Goal: Information Seeking & Learning: Get advice/opinions

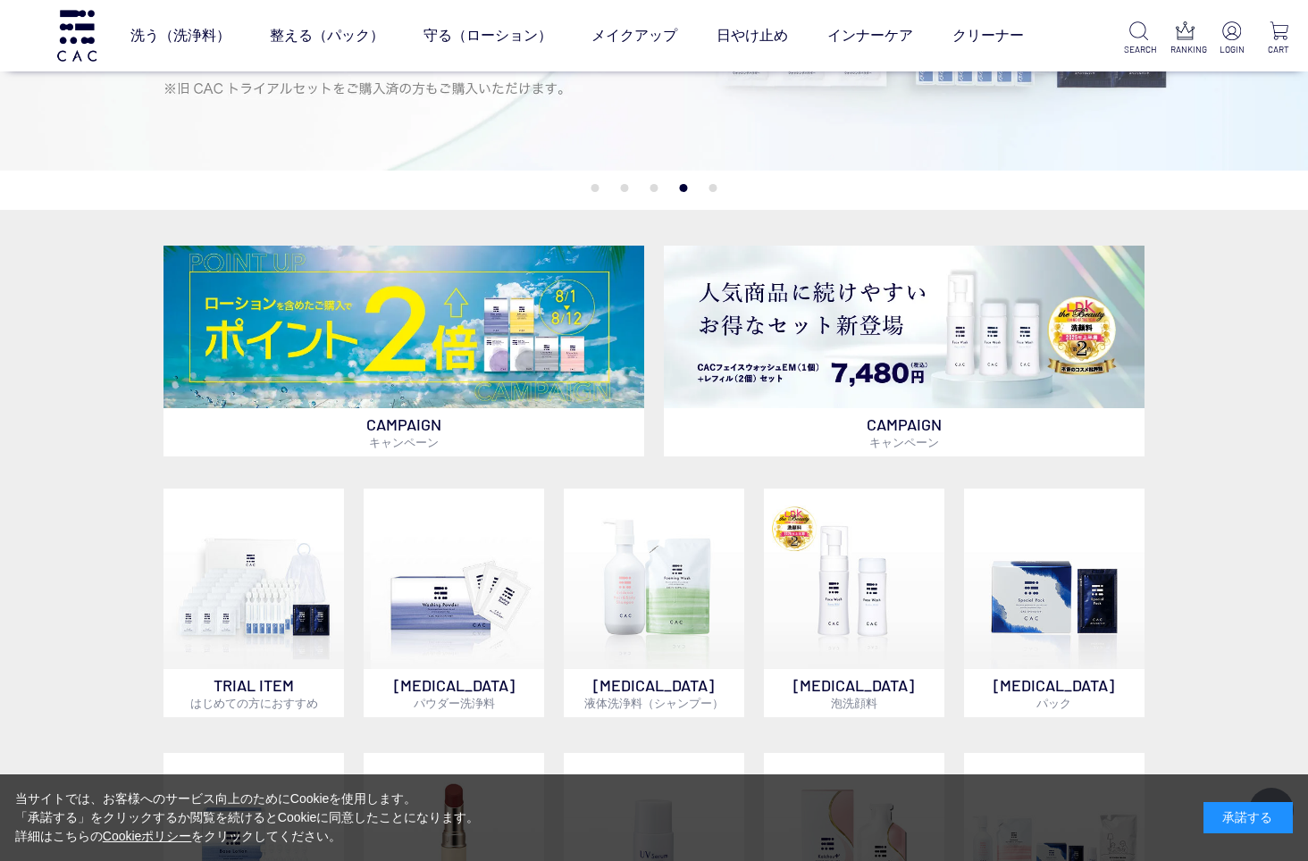
scroll to position [357, 0]
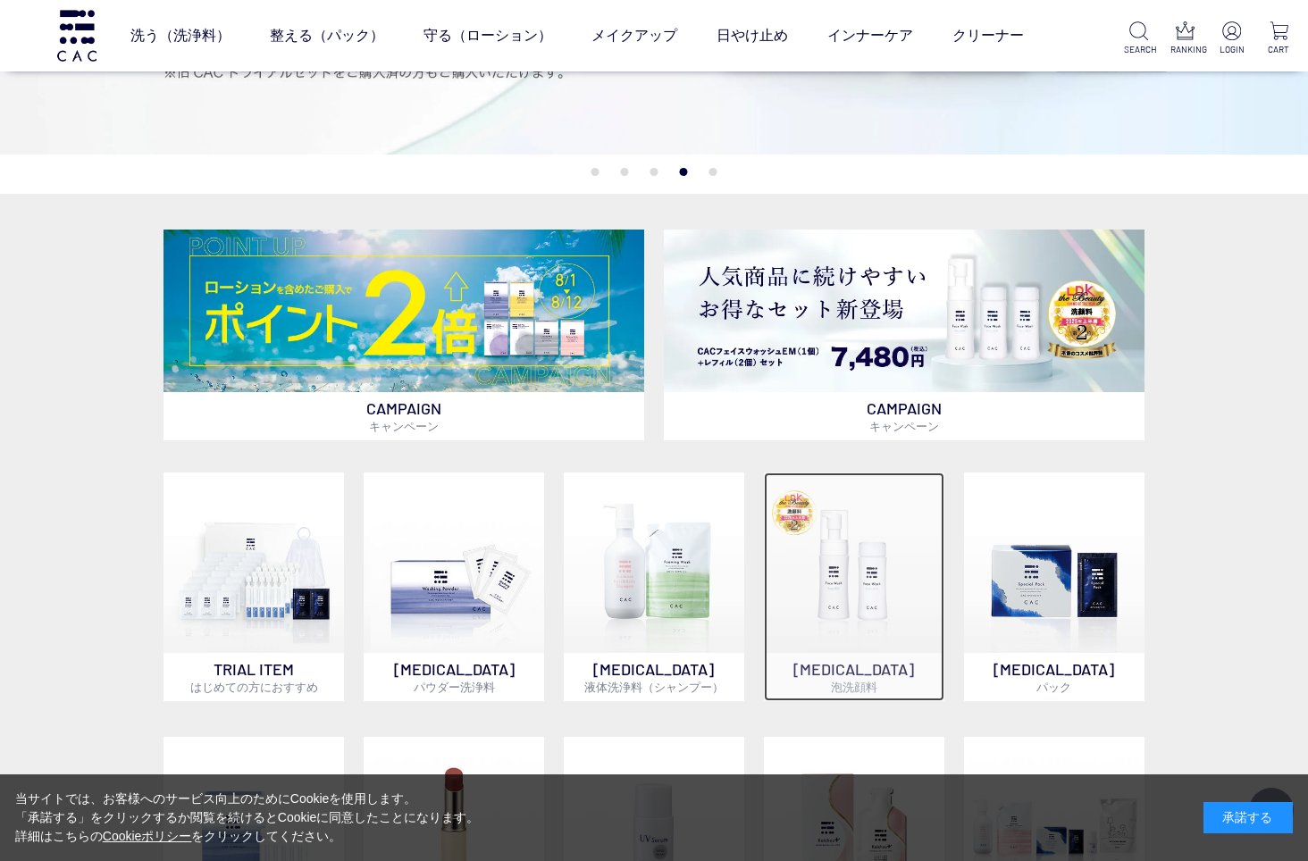
click at [845, 589] on img at bounding box center [854, 563] width 181 height 181
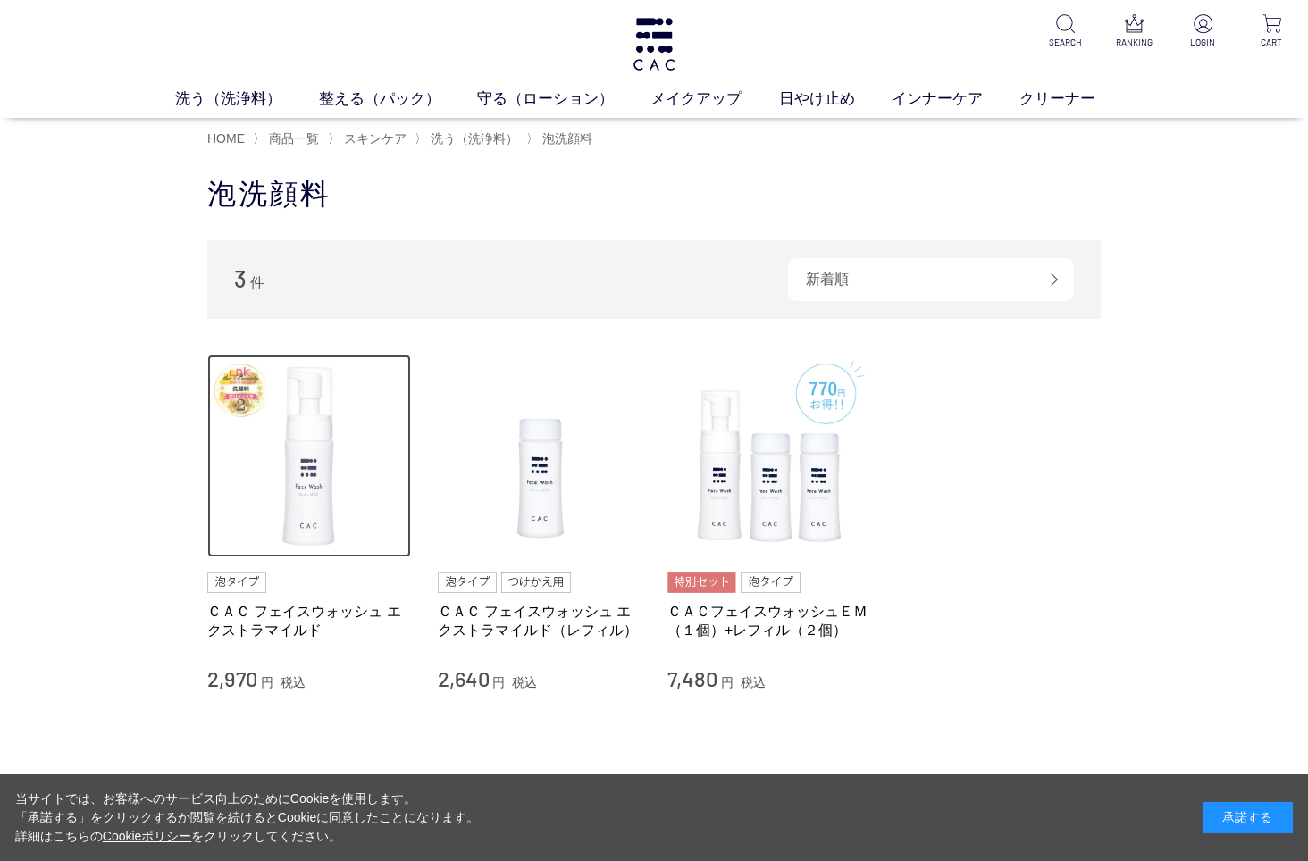
click at [293, 500] on img at bounding box center [309, 457] width 204 height 204
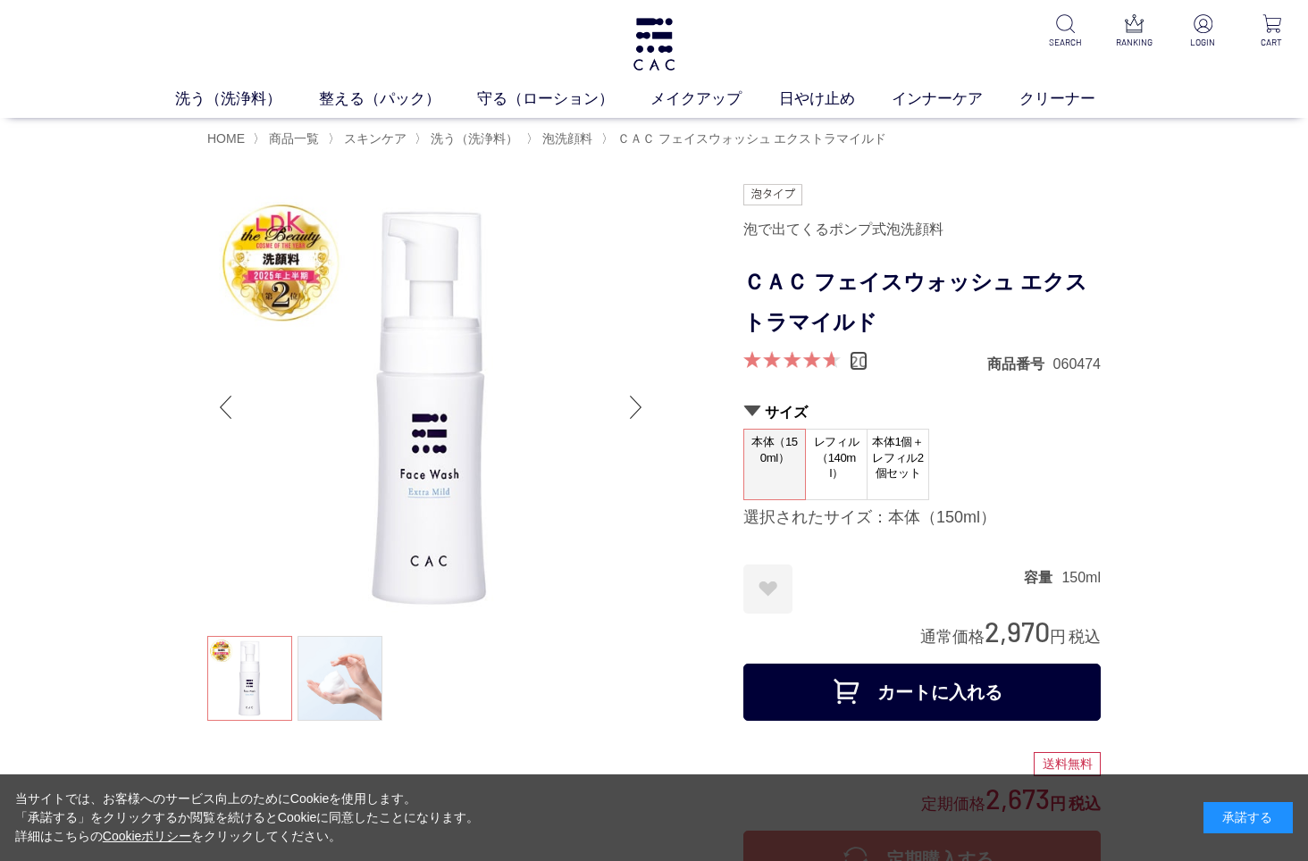
click at [863, 363] on link "20" at bounding box center [859, 361] width 18 height 20
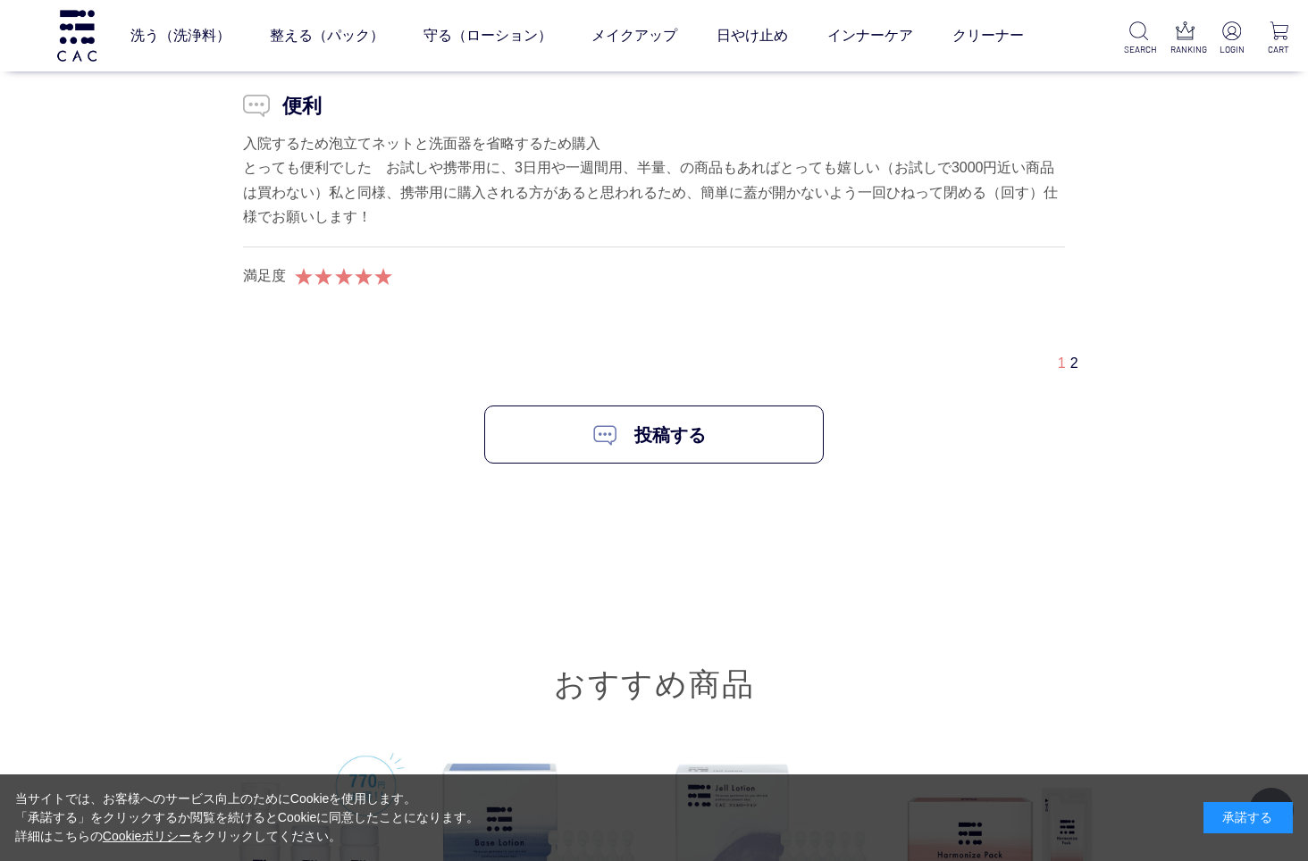
scroll to position [17649, 0]
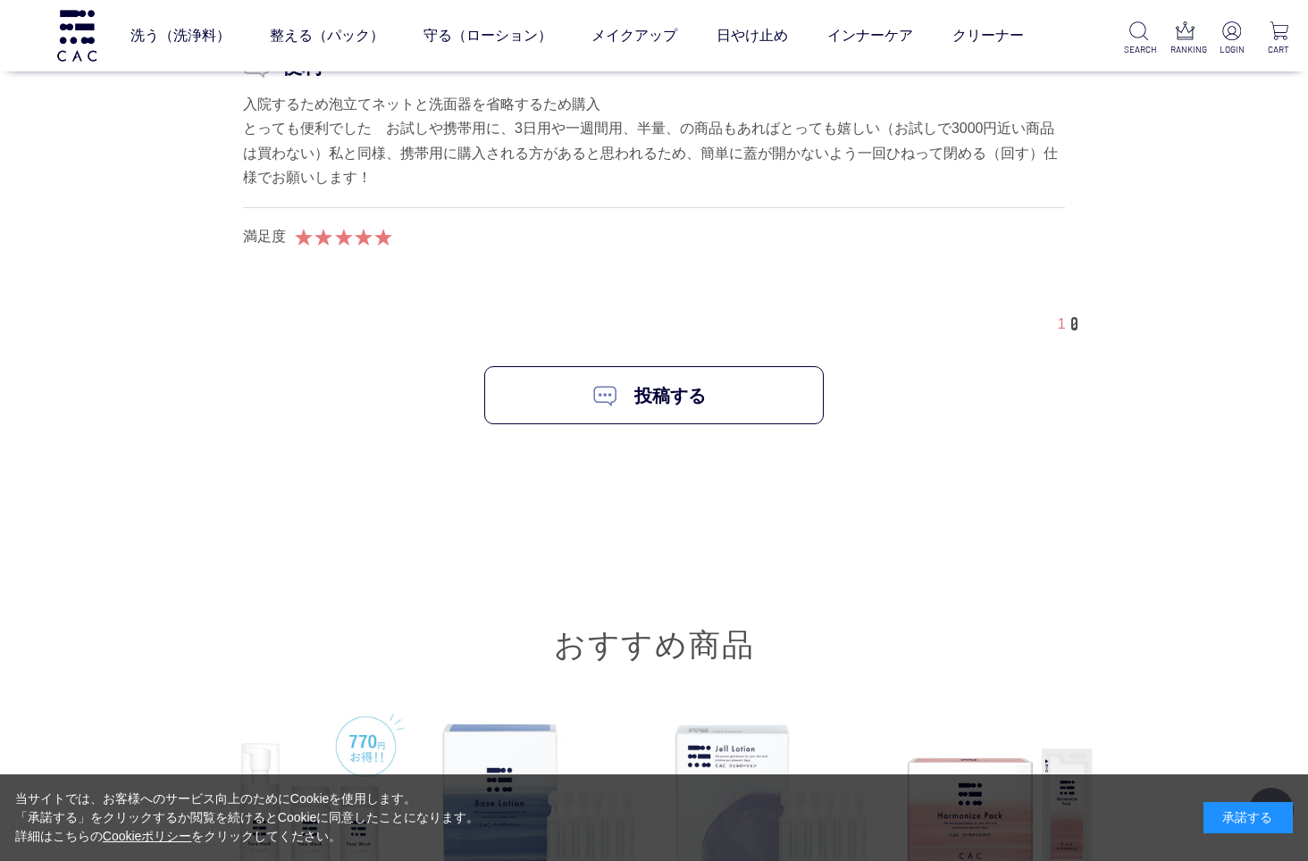
click at [1077, 332] on link "2" at bounding box center [1075, 323] width 8 height 15
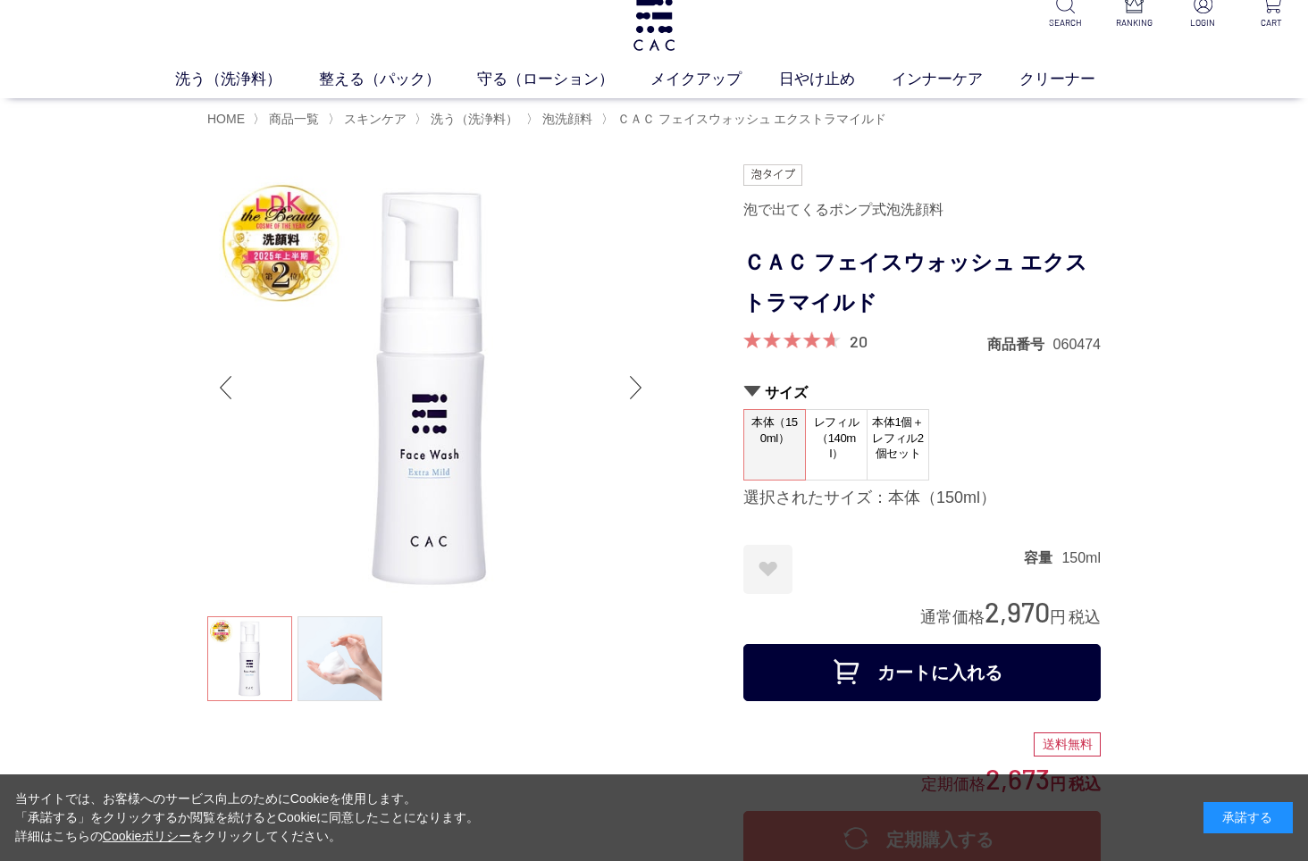
scroll to position [0, 0]
